Goal: Check status: Check status

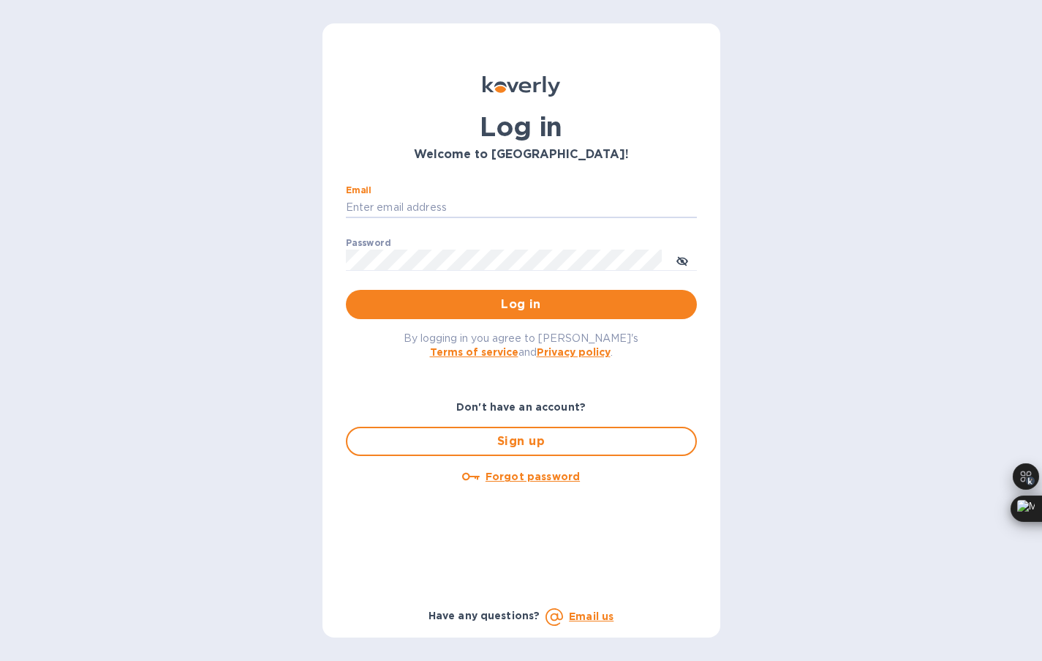
type input "[EMAIL_ADDRESS][DOMAIN_NAME]"
click at [445, 238] on div "Password ​" at bounding box center [521, 264] width 351 height 53
click at [424, 271] on div "Password ​" at bounding box center [521, 264] width 351 height 53
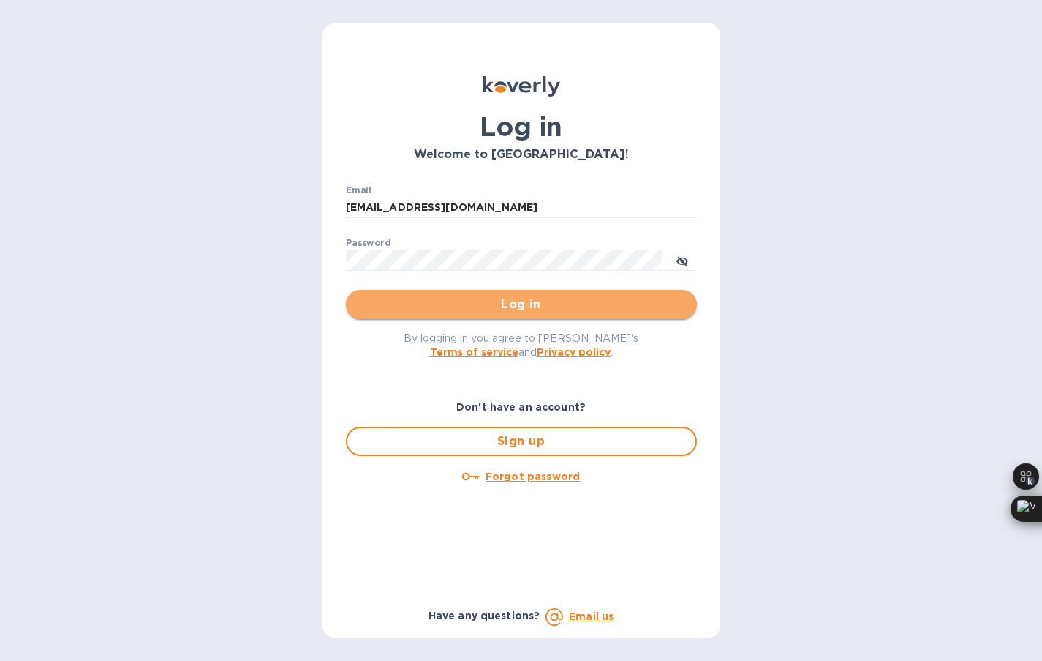
click at [496, 315] on button "Log in" at bounding box center [521, 304] width 351 height 29
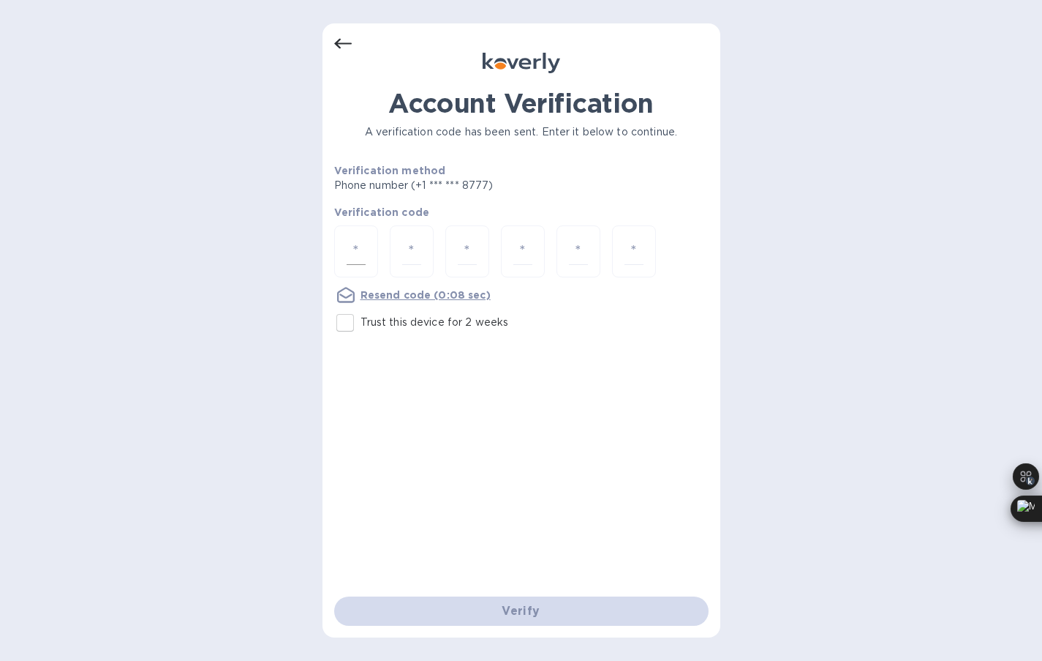
click at [342, 262] on div at bounding box center [356, 251] width 44 height 52
type input "4"
type input "8"
type input "4"
type input "8"
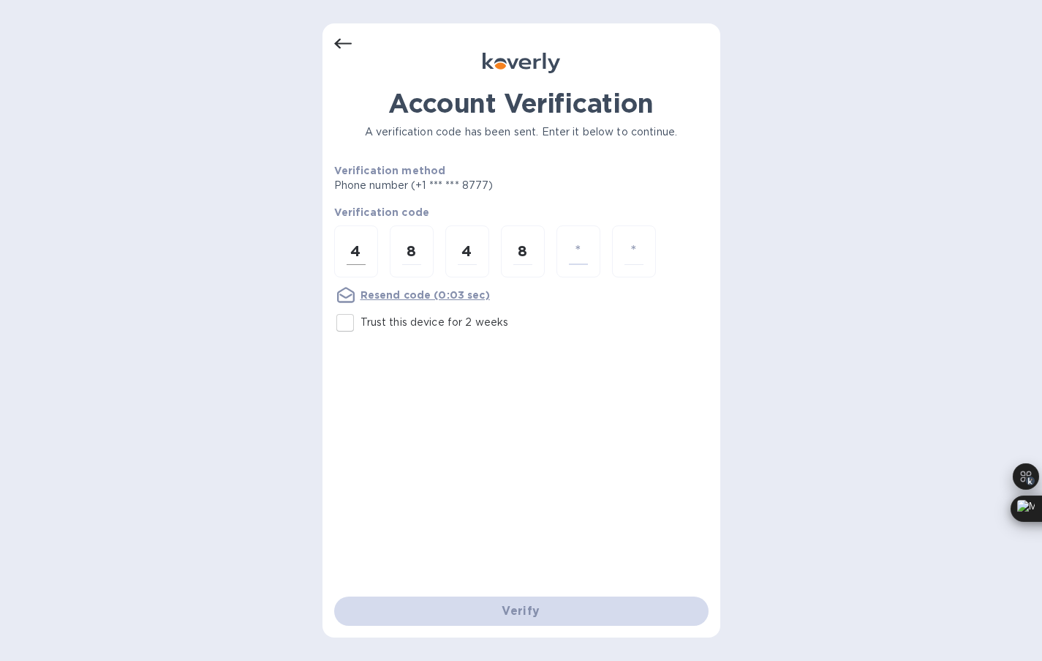
type input "2"
type input "5"
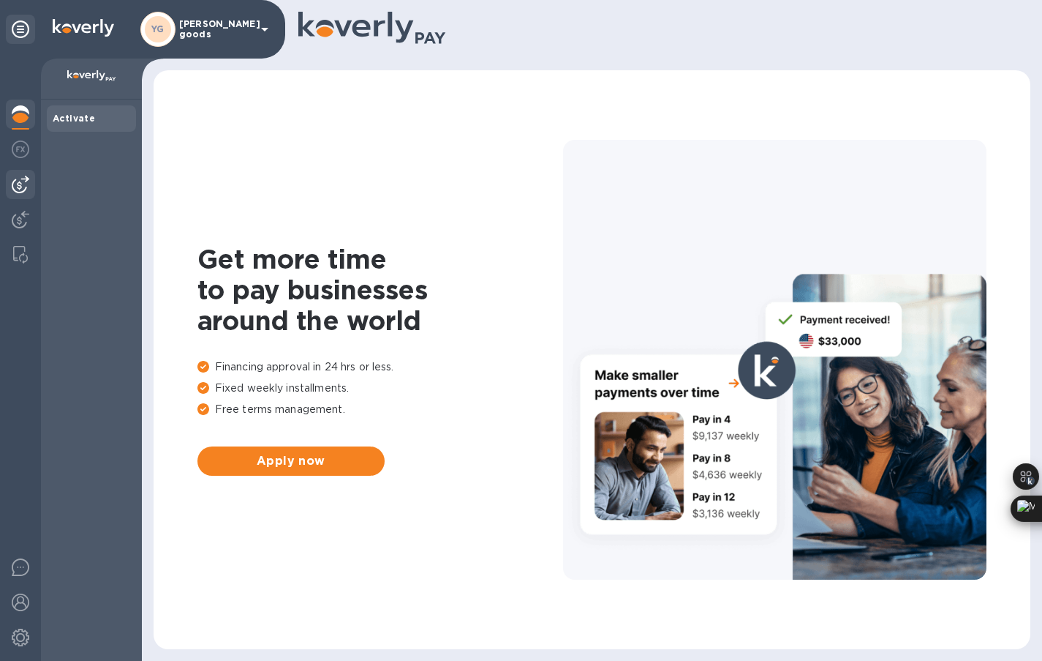
click at [26, 184] on img at bounding box center [21, 185] width 18 height 18
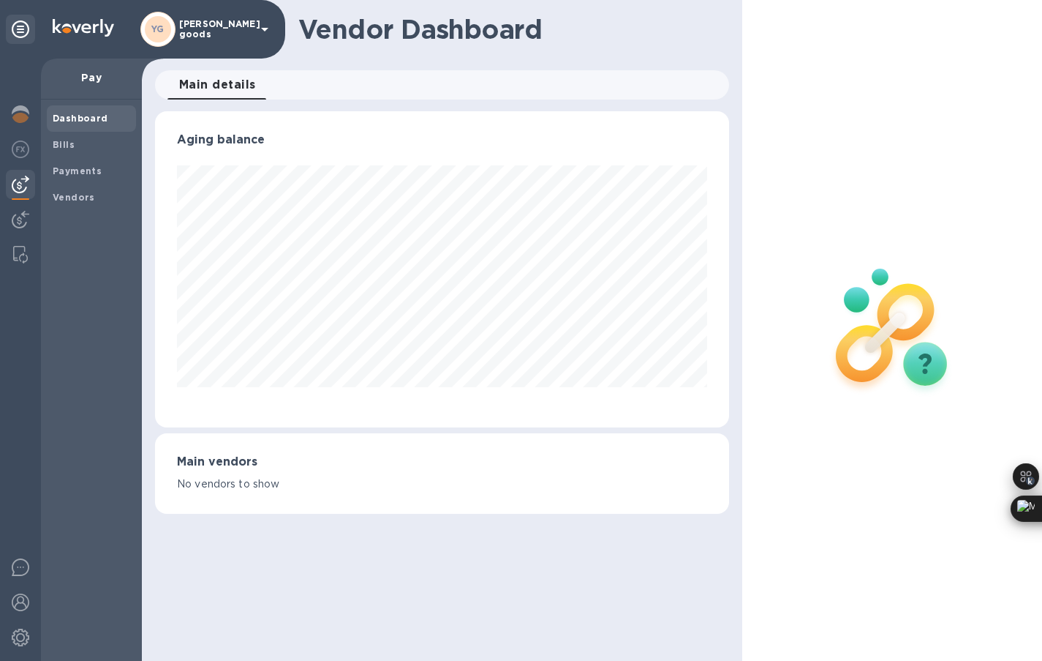
scroll to position [316, 574]
click at [21, 208] on div at bounding box center [20, 221] width 29 height 32
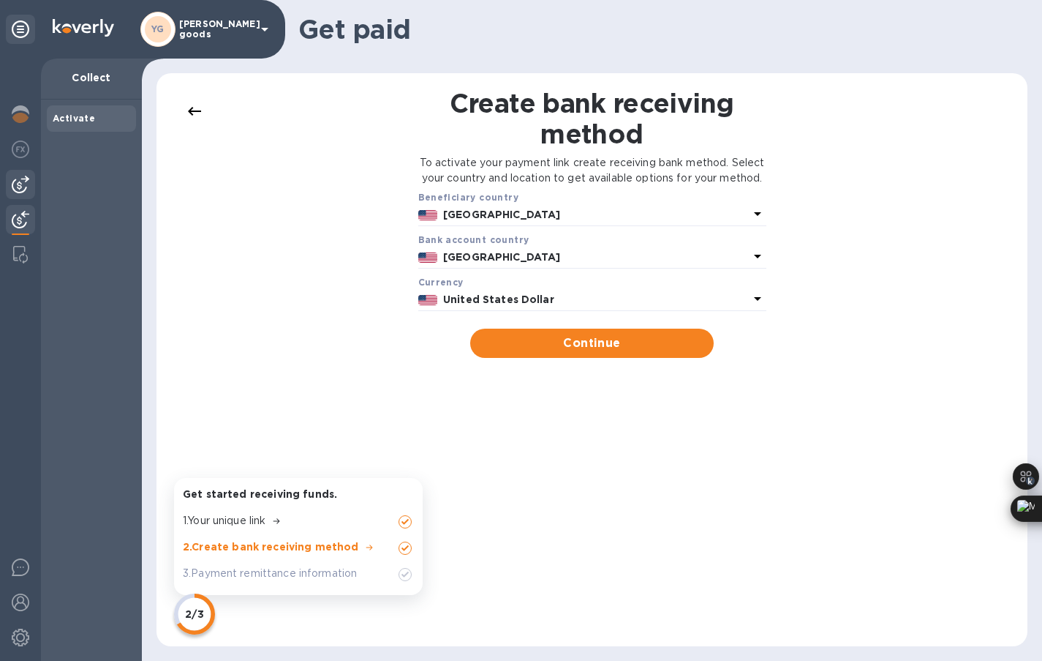
click at [21, 190] on img at bounding box center [21, 185] width 18 height 18
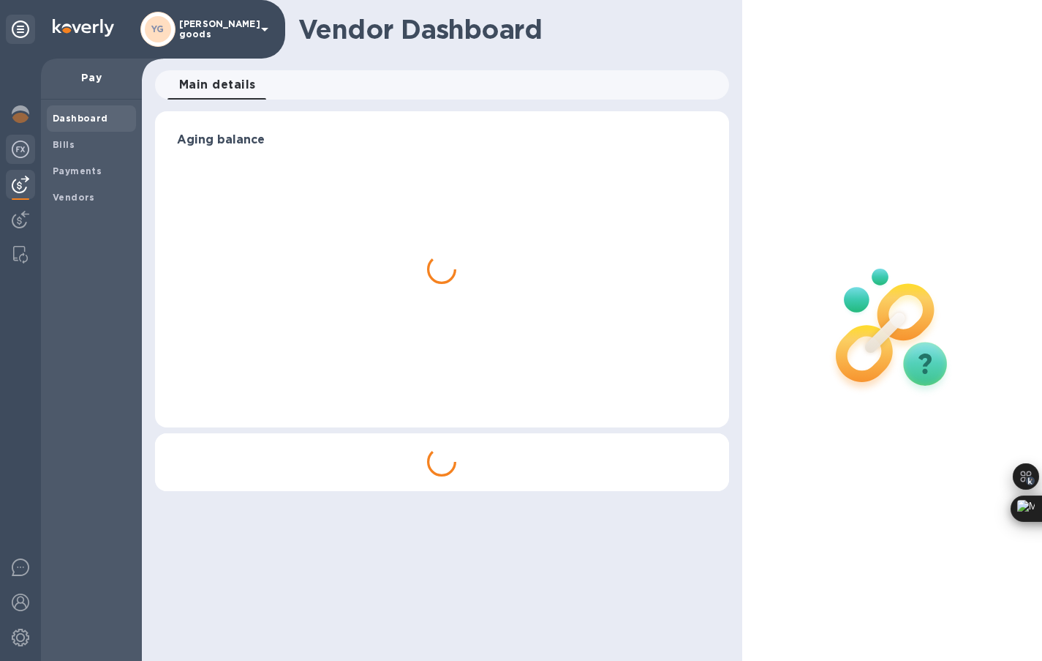
click at [21, 155] on img at bounding box center [21, 149] width 18 height 18
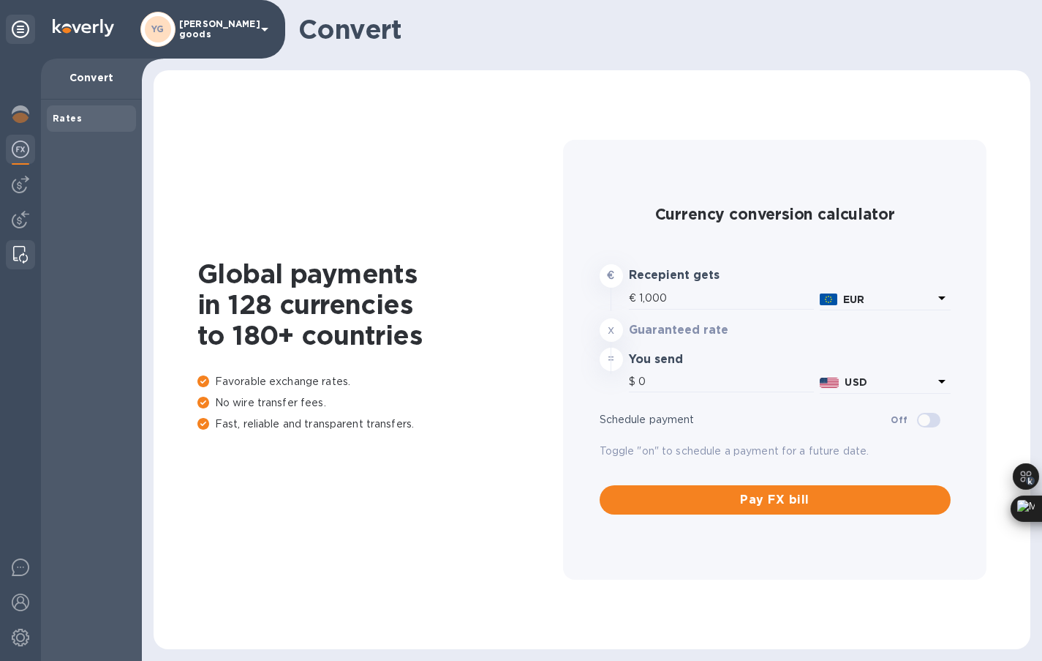
type input "1,180.49"
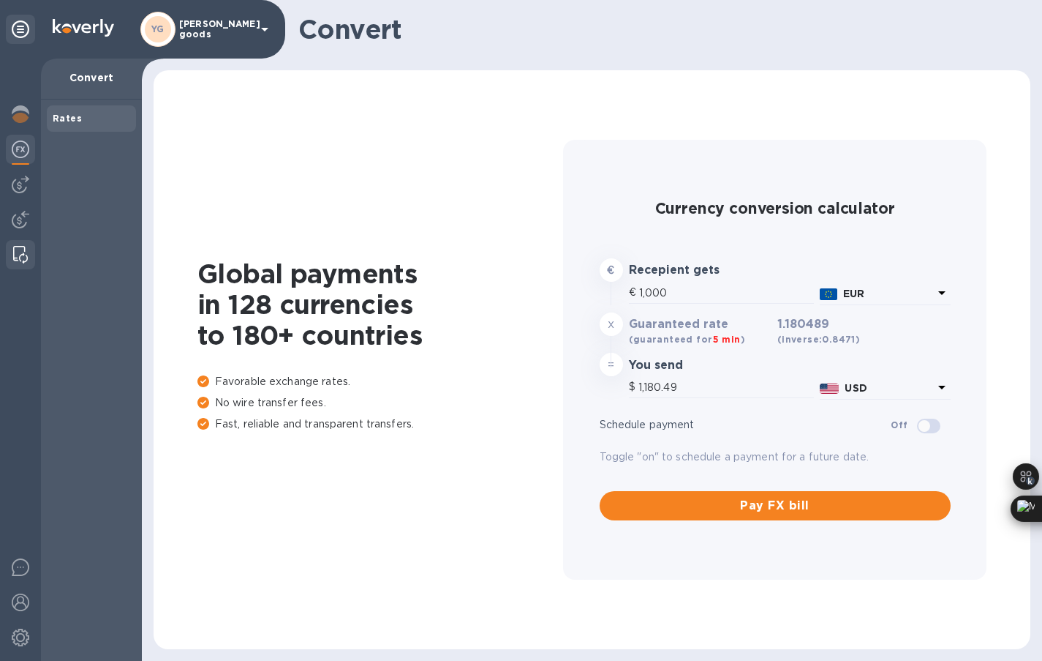
click at [13, 251] on img at bounding box center [20, 255] width 15 height 18
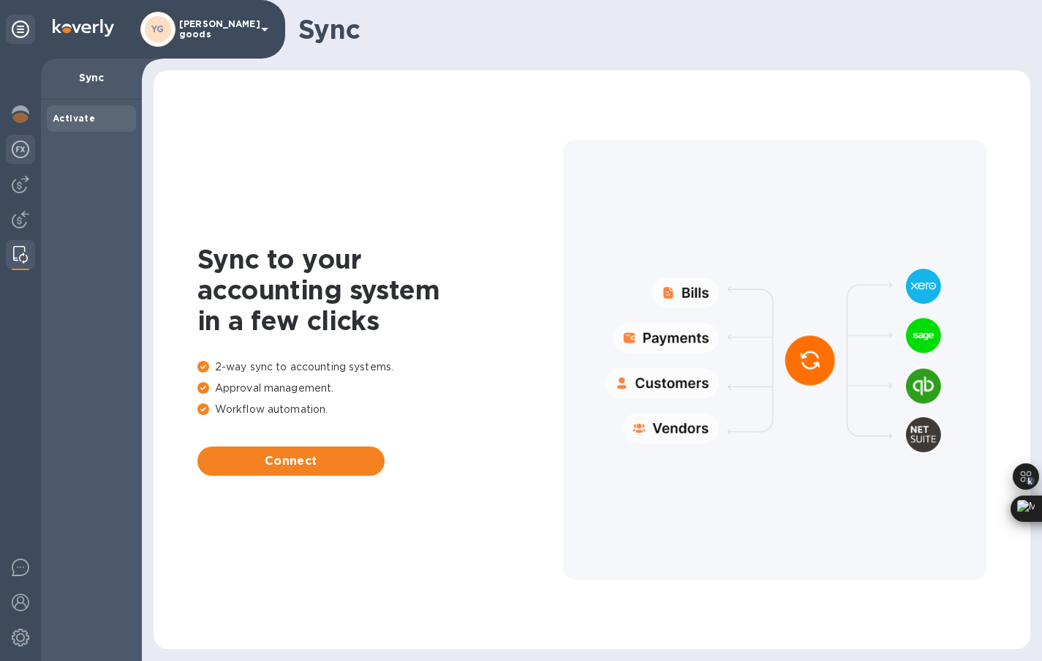
click at [26, 163] on div at bounding box center [20, 151] width 29 height 32
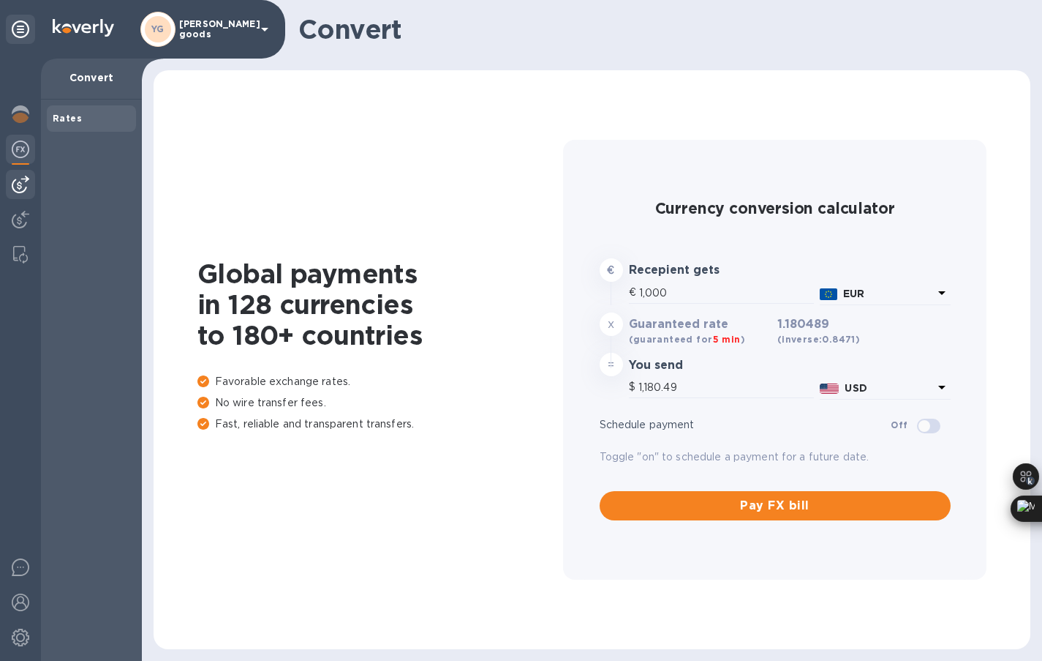
click at [25, 182] on img at bounding box center [21, 185] width 18 height 18
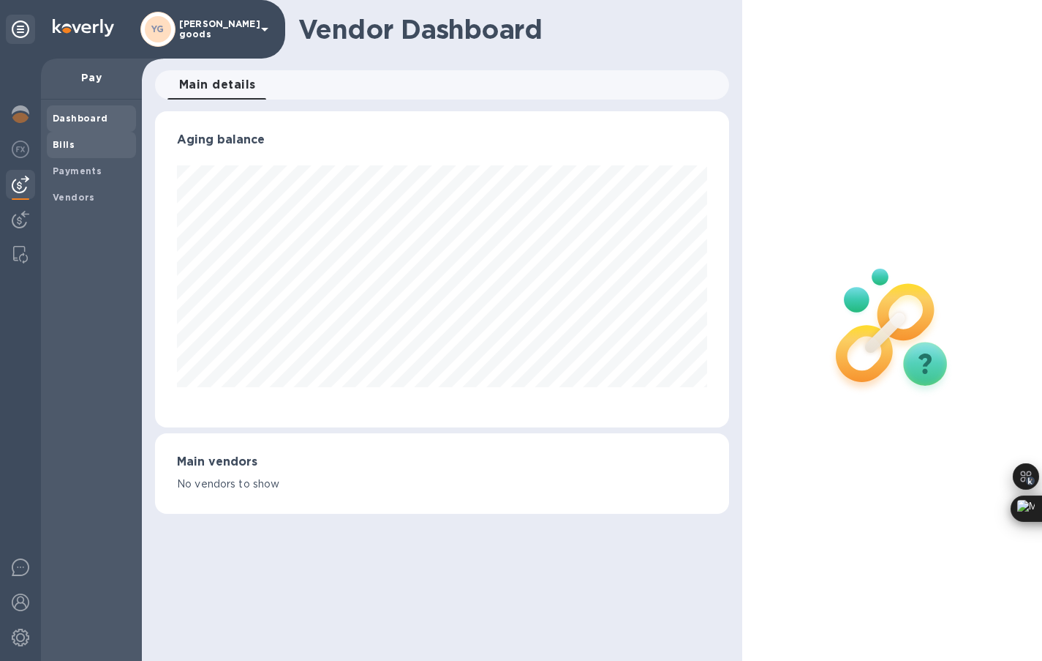
scroll to position [316, 574]
click at [102, 146] on span "Bills" at bounding box center [92, 145] width 78 height 15
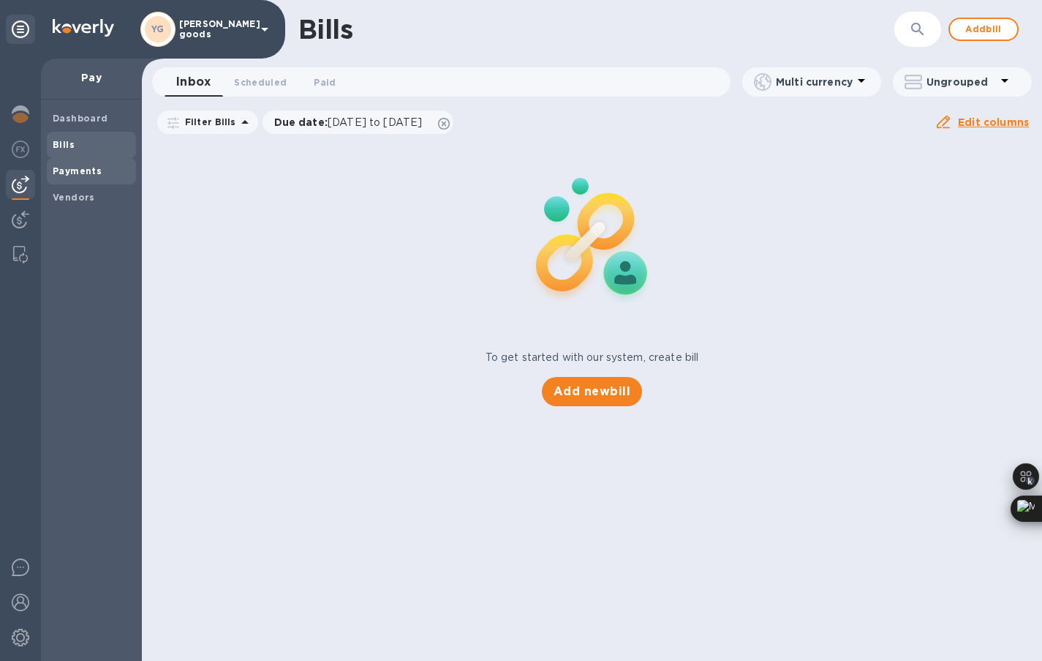
click at [93, 170] on b "Payments" at bounding box center [77, 170] width 49 height 11
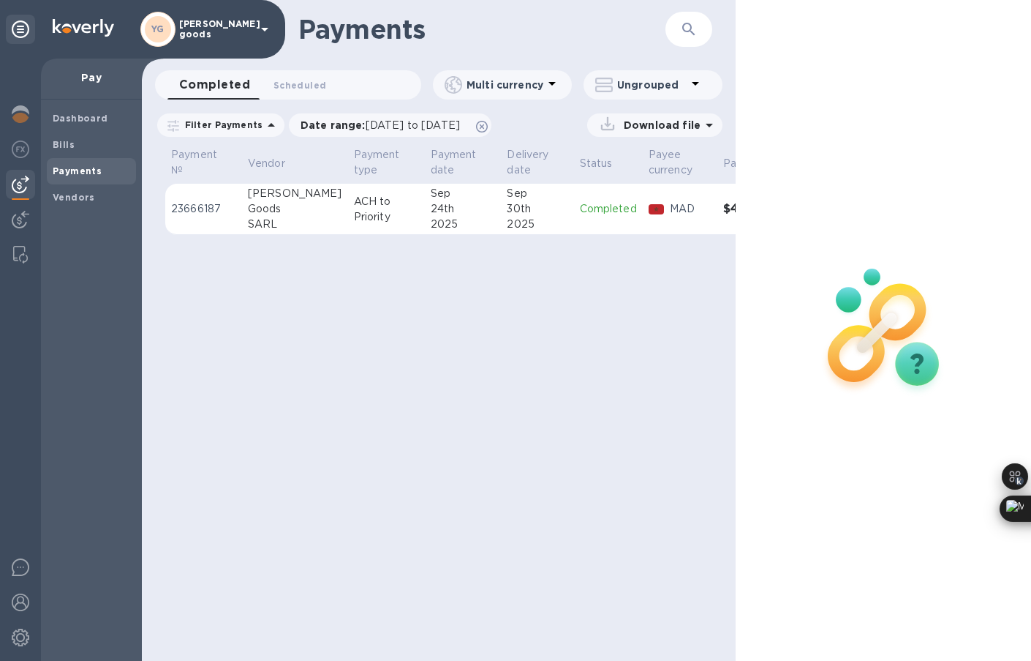
click at [606, 380] on div "Payments ​ Completed 0 Scheduled 0 Multi currency Ungrouped Filter Payments Dat…" at bounding box center [439, 330] width 594 height 661
click at [718, 210] on td "$4,018.10" at bounding box center [751, 209] width 67 height 51
